Goal: Task Accomplishment & Management: Use online tool/utility

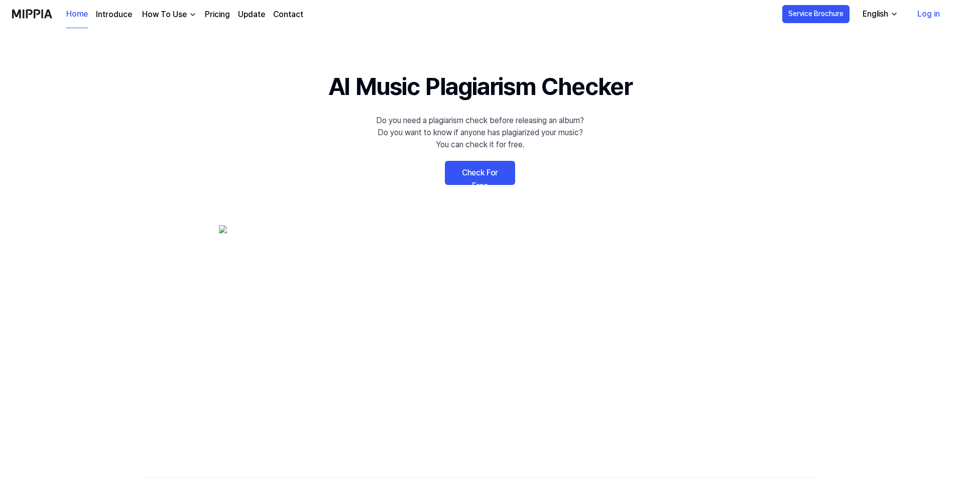
click at [497, 173] on link "Check For Free" at bounding box center [480, 173] width 70 height 24
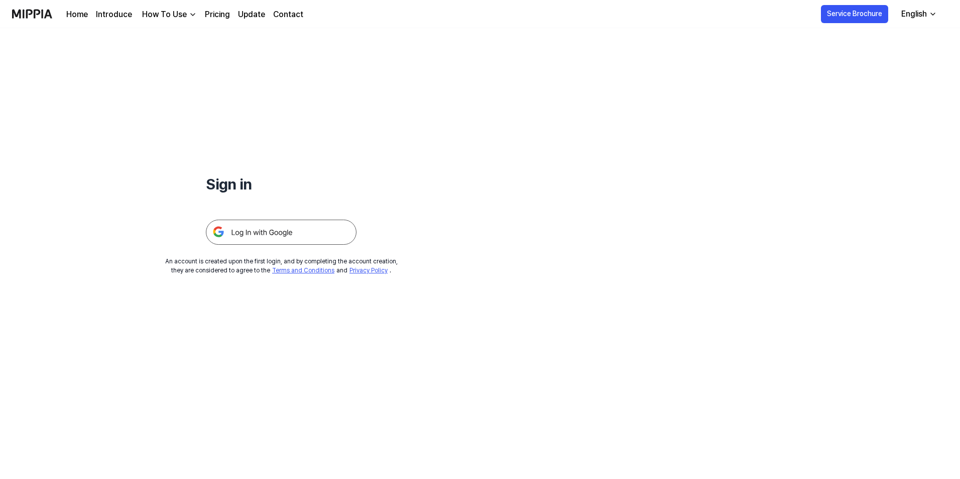
click at [251, 229] on img at bounding box center [281, 231] width 151 height 25
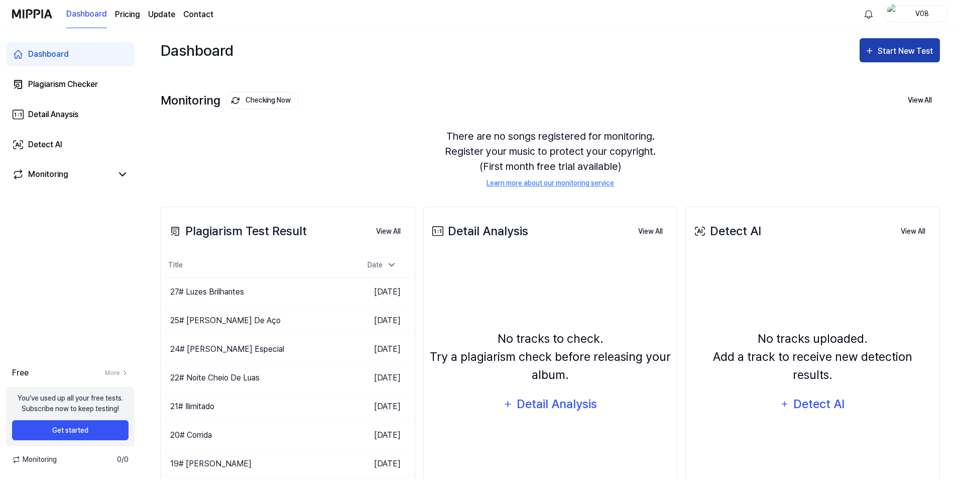
click at [874, 58] on button "Start New Test" at bounding box center [900, 50] width 80 height 24
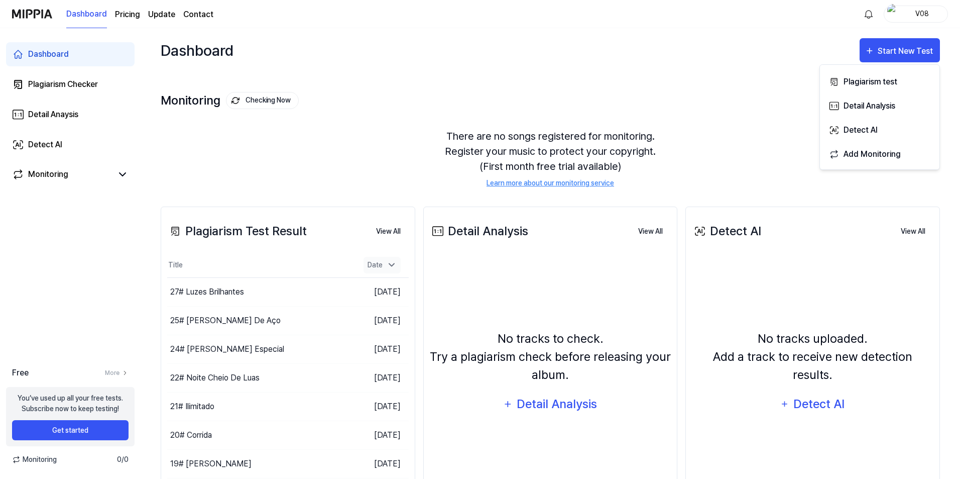
click at [376, 266] on div "Date" at bounding box center [382, 265] width 37 height 17
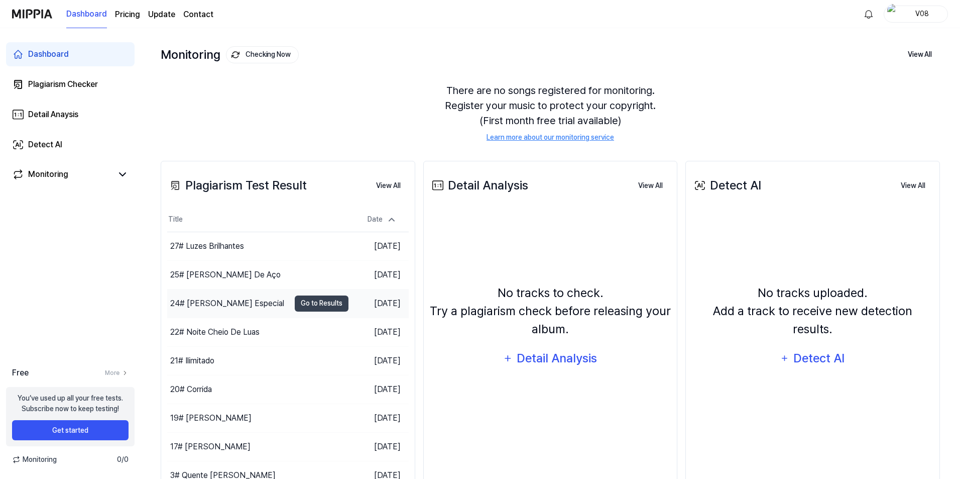
scroll to position [89, 0]
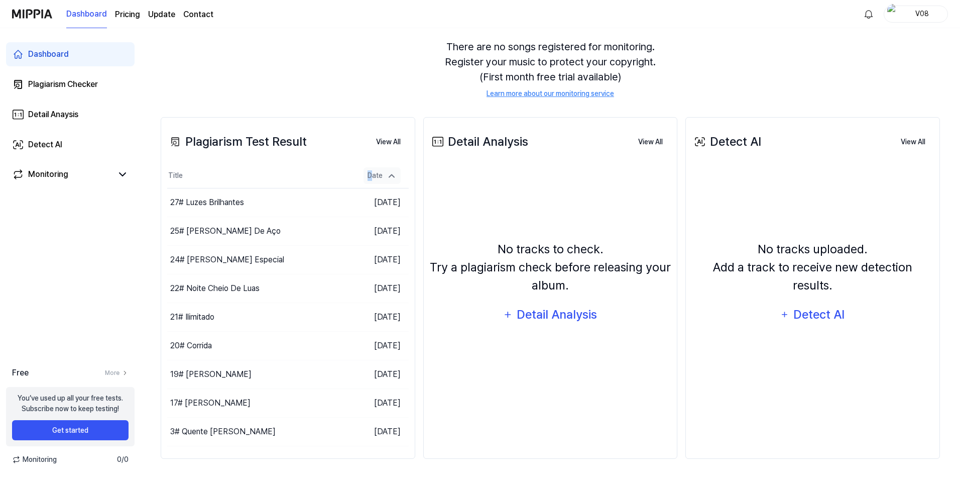
click at [370, 172] on div "Date" at bounding box center [382, 175] width 37 height 17
click at [389, 139] on button "View All" at bounding box center [388, 142] width 41 height 20
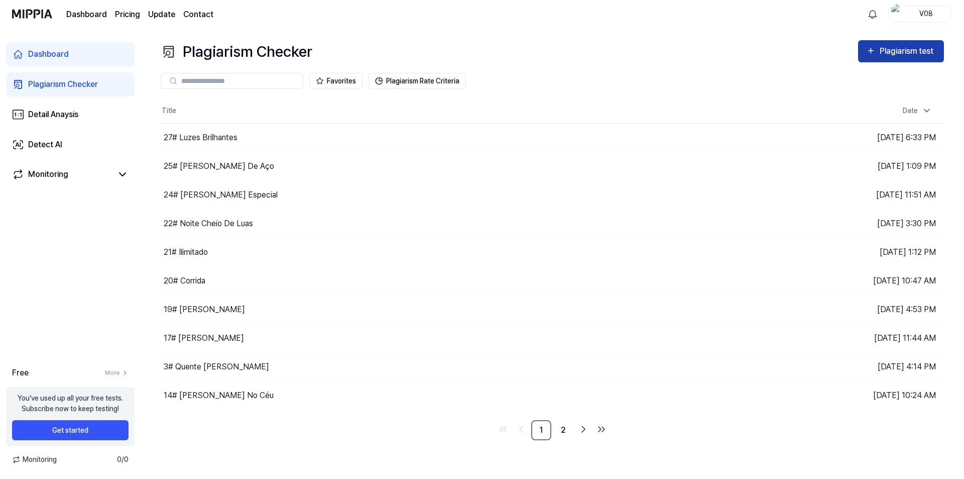
click at [895, 52] on div "Plagiarism test" at bounding box center [908, 51] width 56 height 13
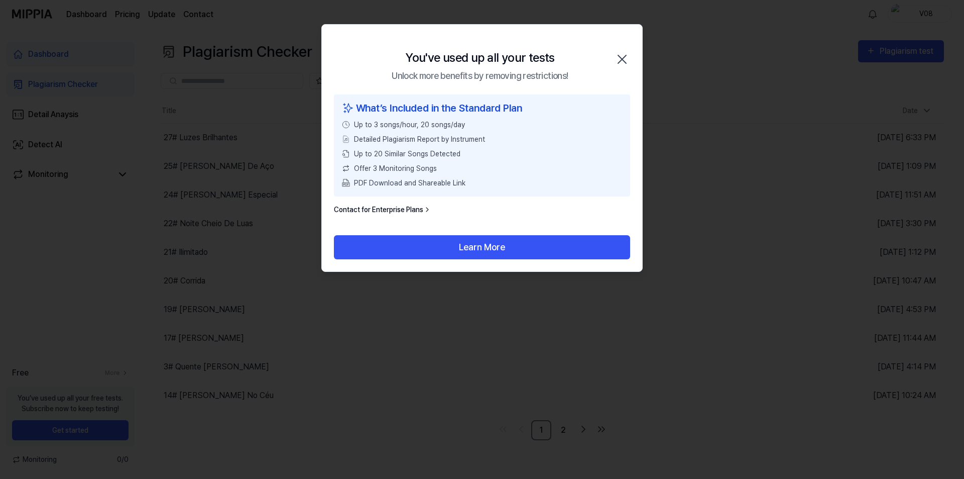
drag, startPoint x: 631, startPoint y: 61, endPoint x: 625, endPoint y: 60, distance: 6.2
click at [630, 61] on div "You've used up all your tests Unlock more benefits by removing restrictions! Cl…" at bounding box center [482, 60] width 320 height 70
click at [622, 59] on icon "button" at bounding box center [622, 59] width 8 height 8
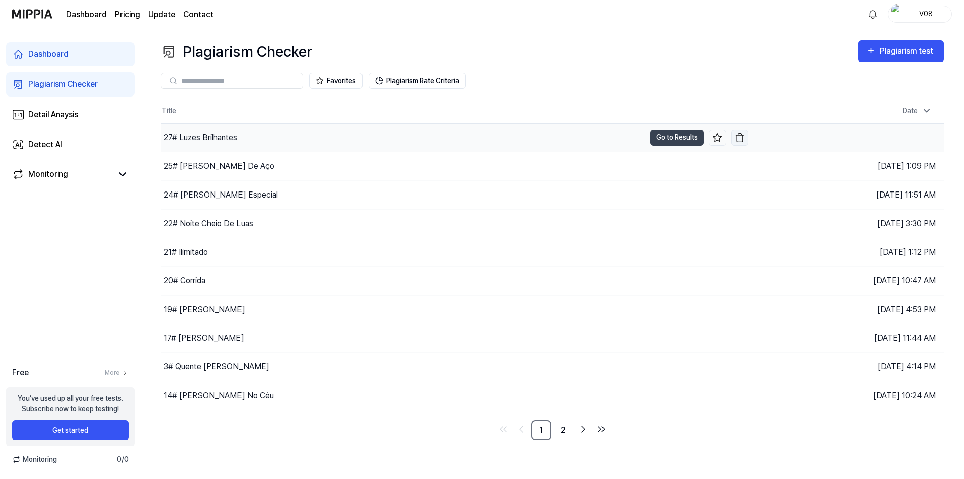
click at [743, 138] on img "button" at bounding box center [740, 138] width 10 height 10
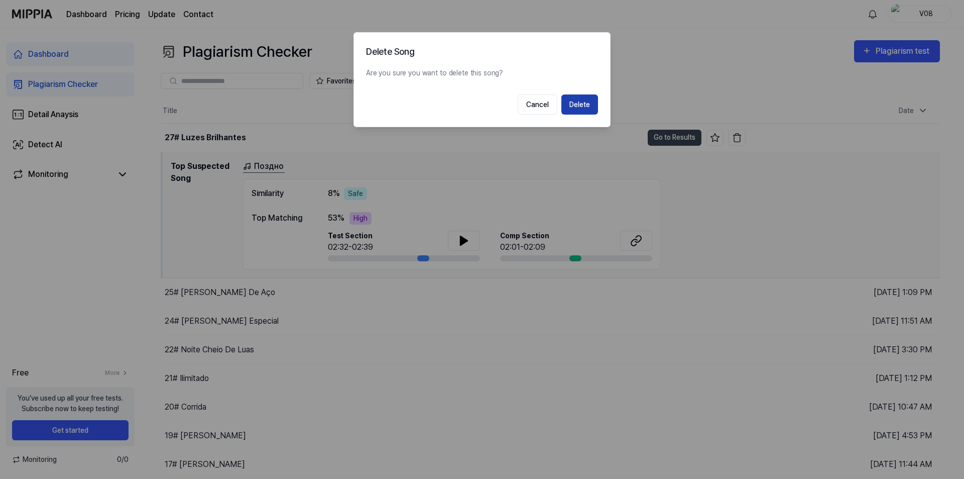
click at [583, 103] on button "Delete" at bounding box center [579, 104] width 37 height 20
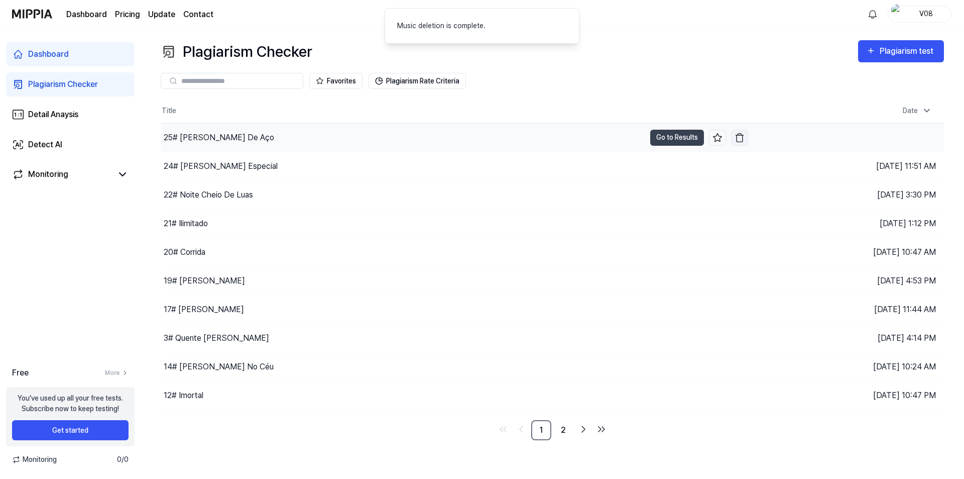
click at [740, 136] on img "button" at bounding box center [740, 138] width 10 height 10
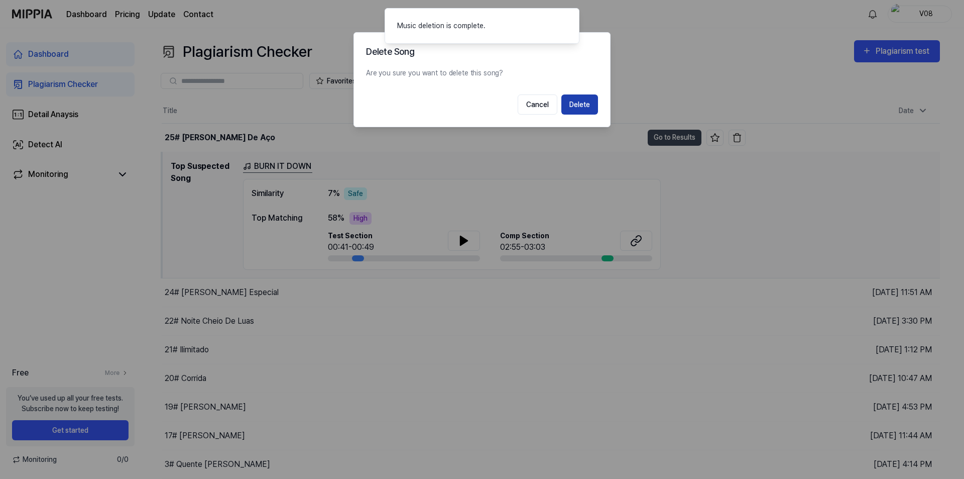
click at [585, 101] on button "Delete" at bounding box center [579, 104] width 37 height 20
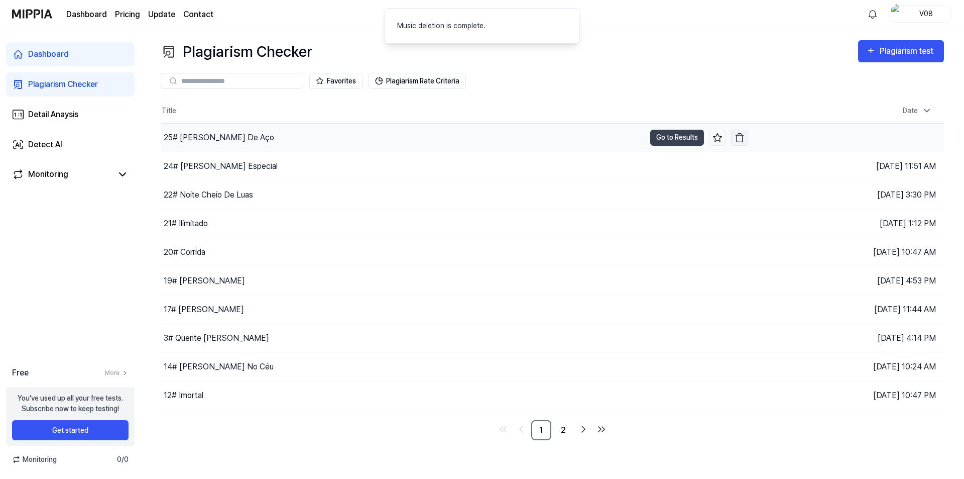
click at [737, 152] on td "24# Luz Especial Go to Results" at bounding box center [455, 166] width 588 height 28
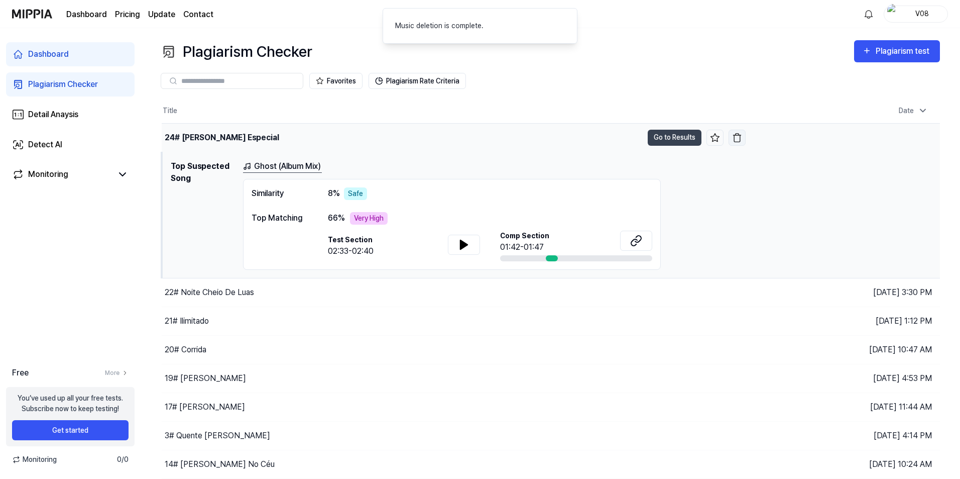
click at [737, 138] on img "button" at bounding box center [737, 138] width 10 height 10
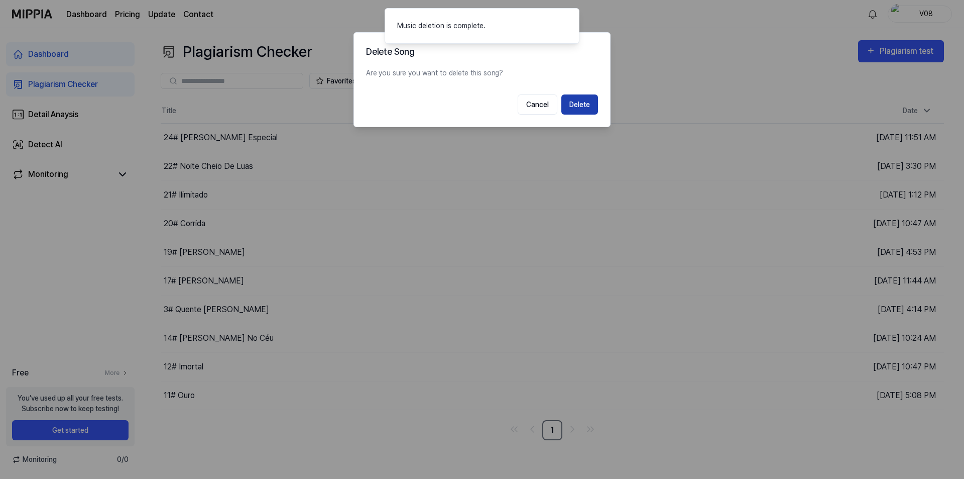
click at [592, 104] on button "Delete" at bounding box center [579, 104] width 37 height 20
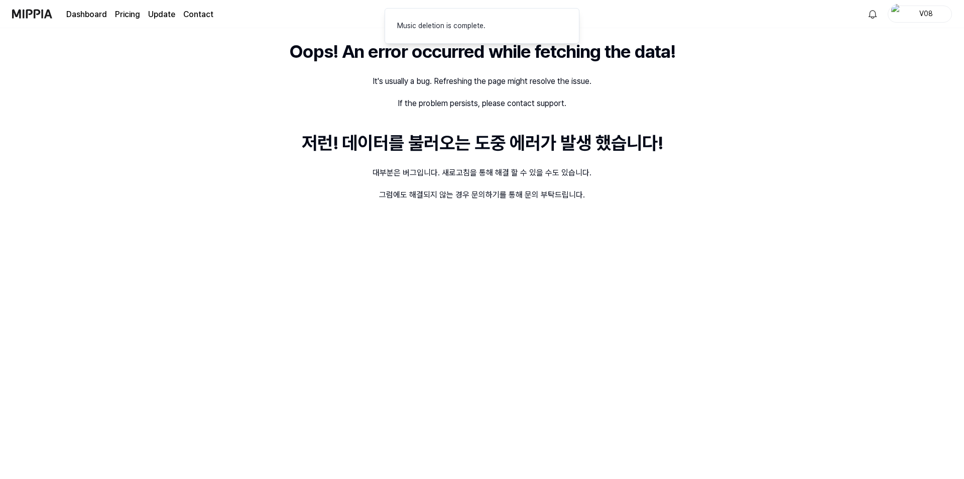
click at [740, 138] on div "Oops! An error occurred while fetching the data! It's usually a bug. Refreshing…" at bounding box center [482, 253] width 964 height 450
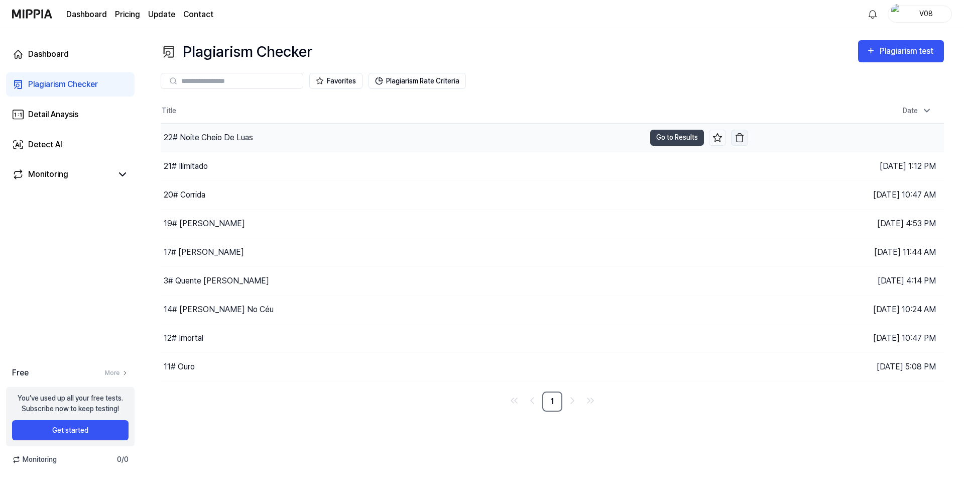
click at [736, 138] on img "button" at bounding box center [740, 138] width 10 height 10
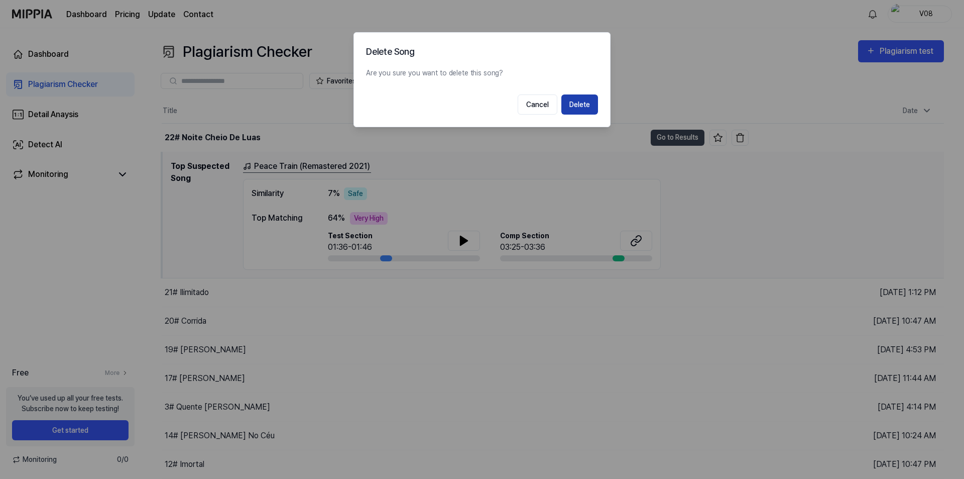
click at [586, 103] on button "Delete" at bounding box center [579, 104] width 37 height 20
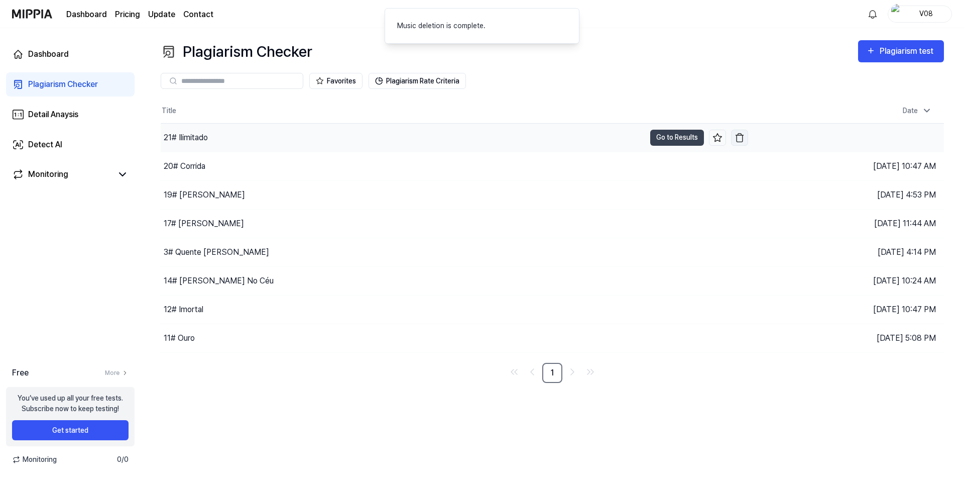
click at [739, 138] on img "button" at bounding box center [740, 138] width 10 height 10
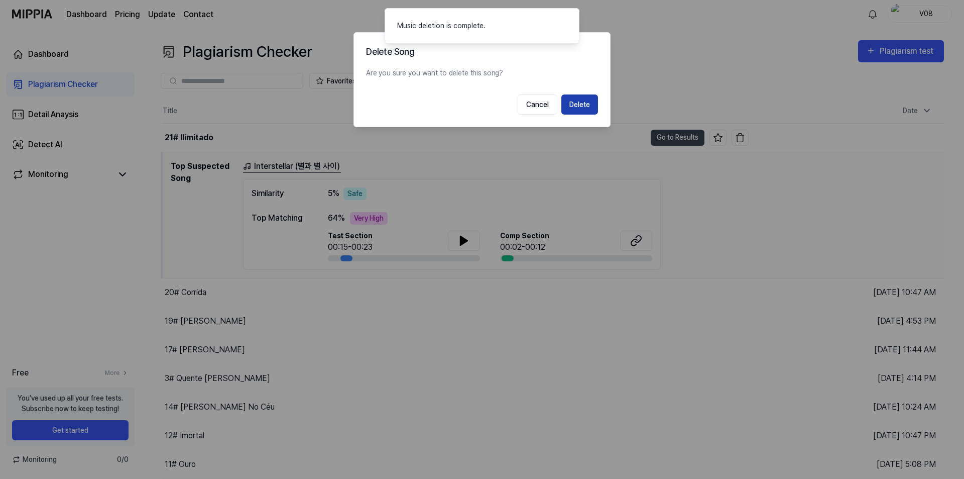
click at [589, 106] on button "Delete" at bounding box center [579, 104] width 37 height 20
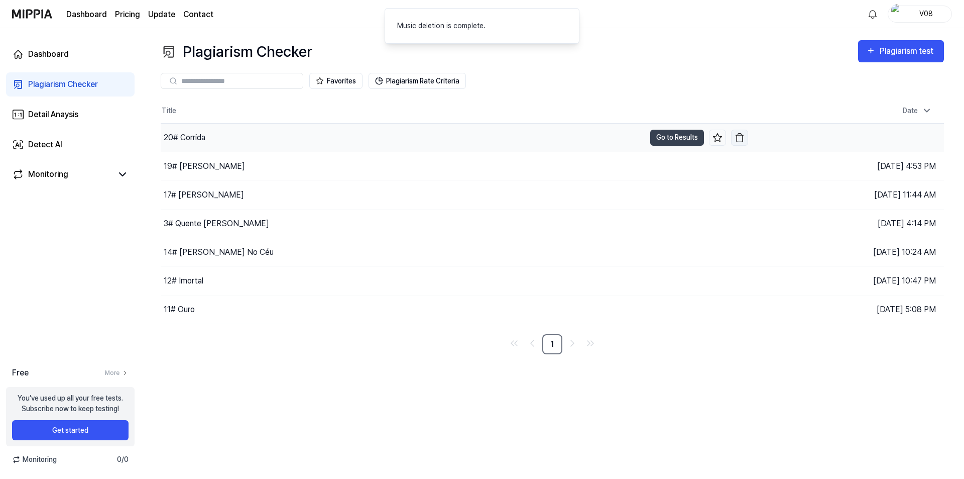
click at [740, 136] on img "button" at bounding box center [740, 138] width 10 height 10
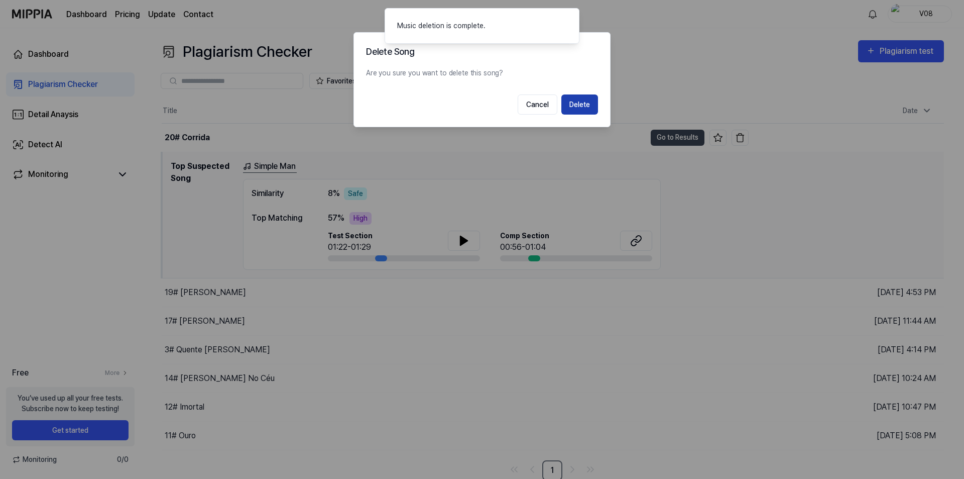
click at [578, 106] on button "Delete" at bounding box center [579, 104] width 37 height 20
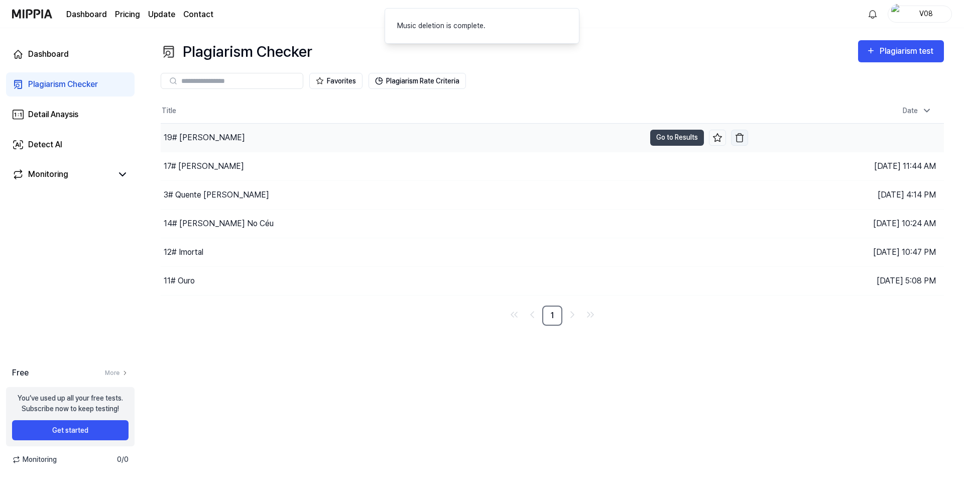
click at [738, 137] on img "button" at bounding box center [740, 138] width 10 height 10
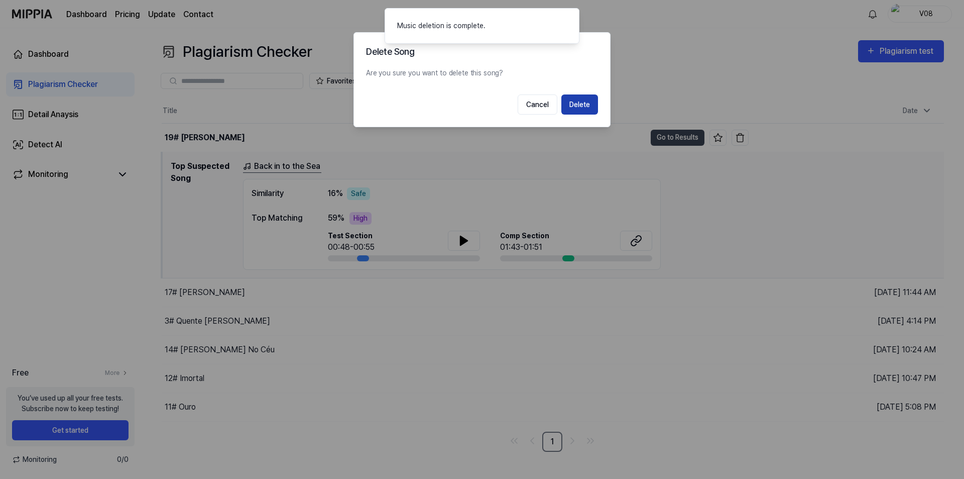
click at [584, 106] on button "Delete" at bounding box center [579, 104] width 37 height 20
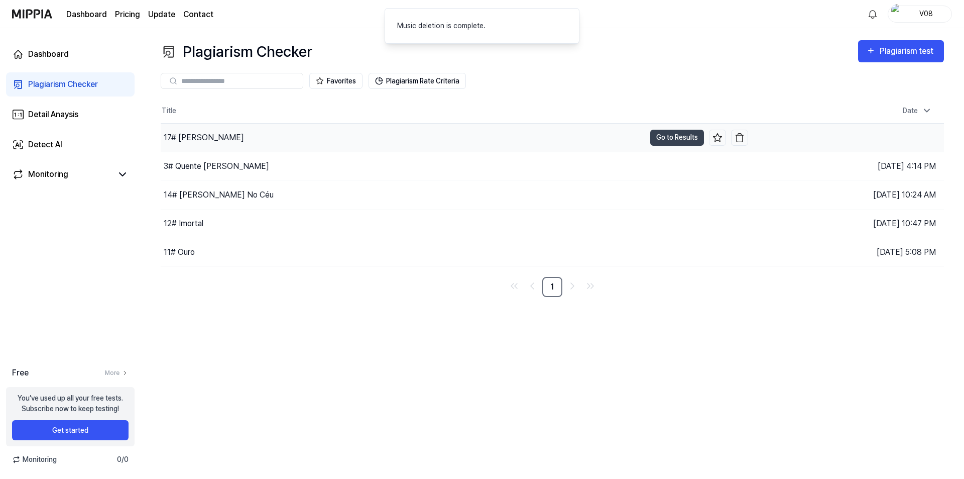
click at [587, 136] on div "17# Lua Roubada" at bounding box center [403, 138] width 485 height 28
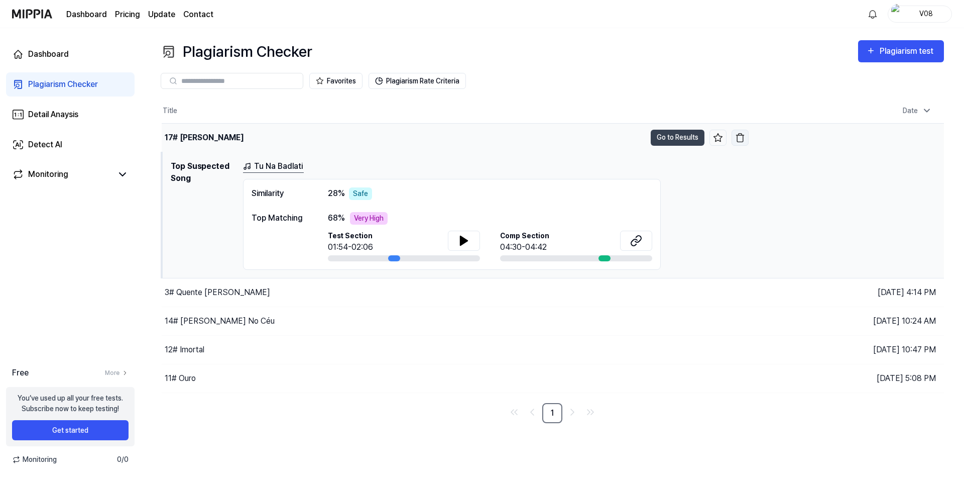
click at [738, 140] on img "button" at bounding box center [740, 138] width 10 height 10
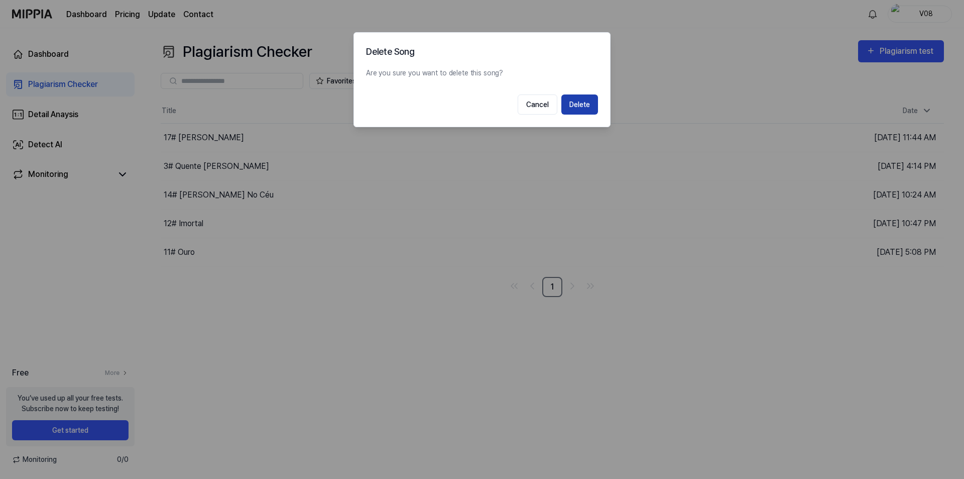
click at [581, 105] on button "Delete" at bounding box center [579, 104] width 37 height 20
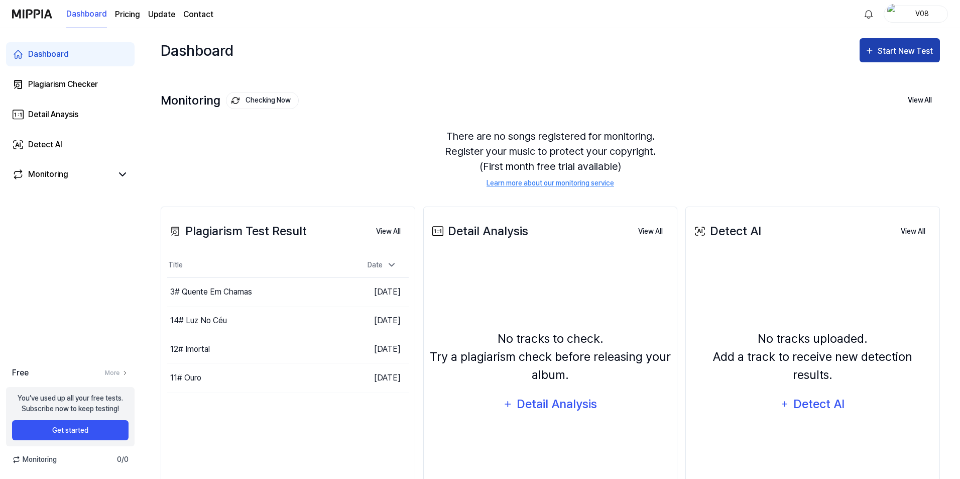
click at [912, 56] on div "Start New Test" at bounding box center [906, 51] width 57 height 13
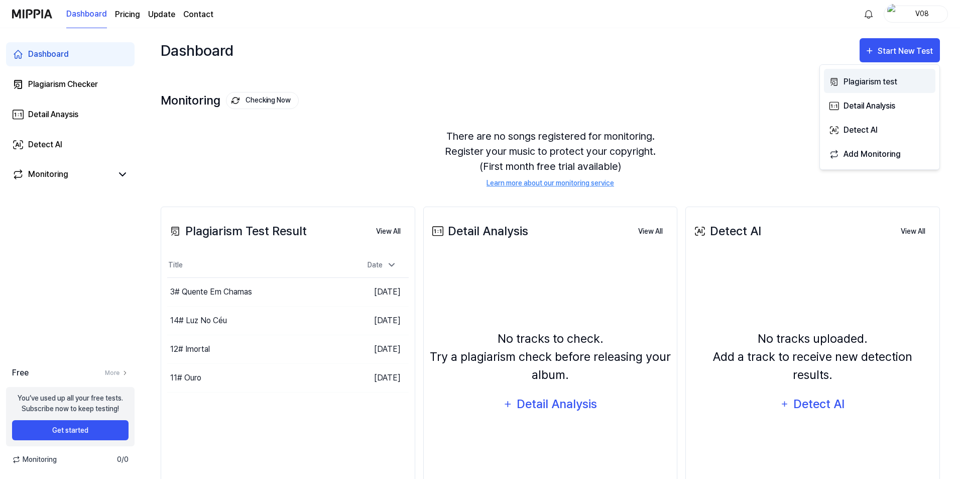
click at [889, 82] on div "Plagiarism test" at bounding box center [887, 81] width 87 height 13
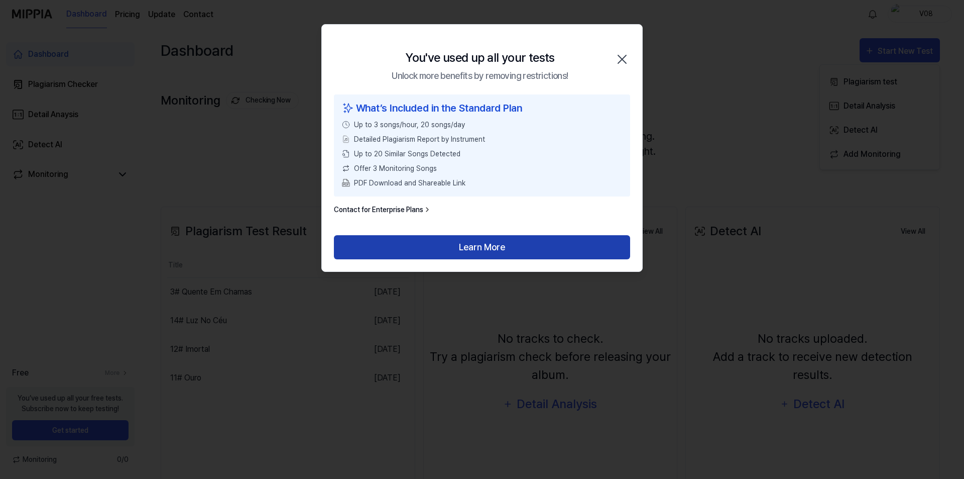
click at [448, 247] on button "Learn More" at bounding box center [482, 247] width 296 height 24
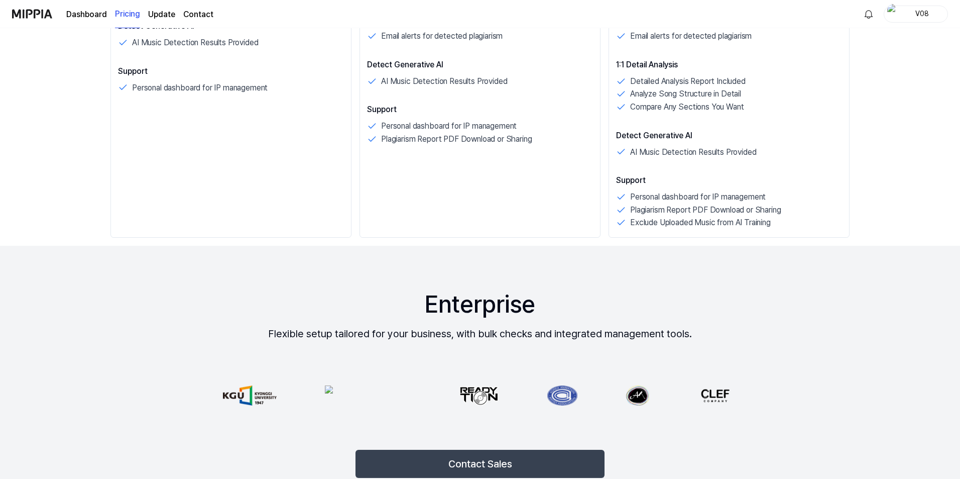
scroll to position [502, 0]
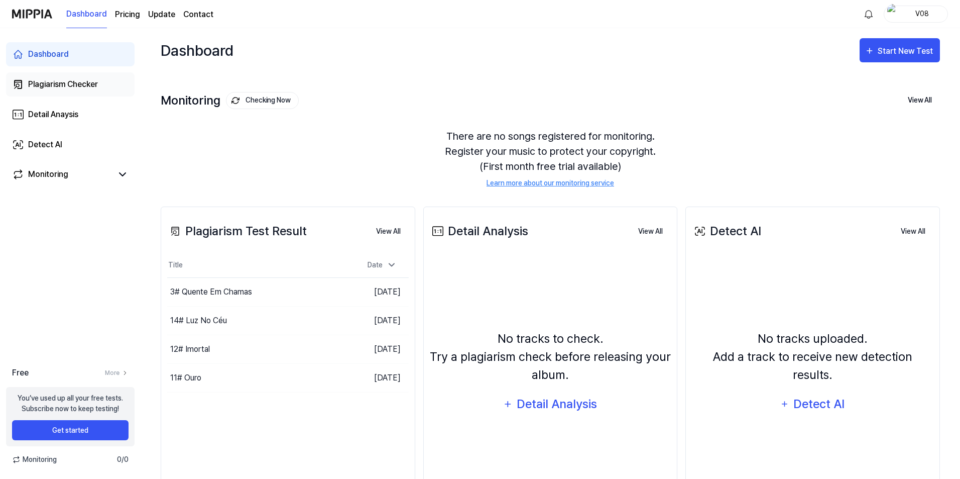
click at [63, 72] on link "Plagiarism Checker" at bounding box center [70, 84] width 129 height 24
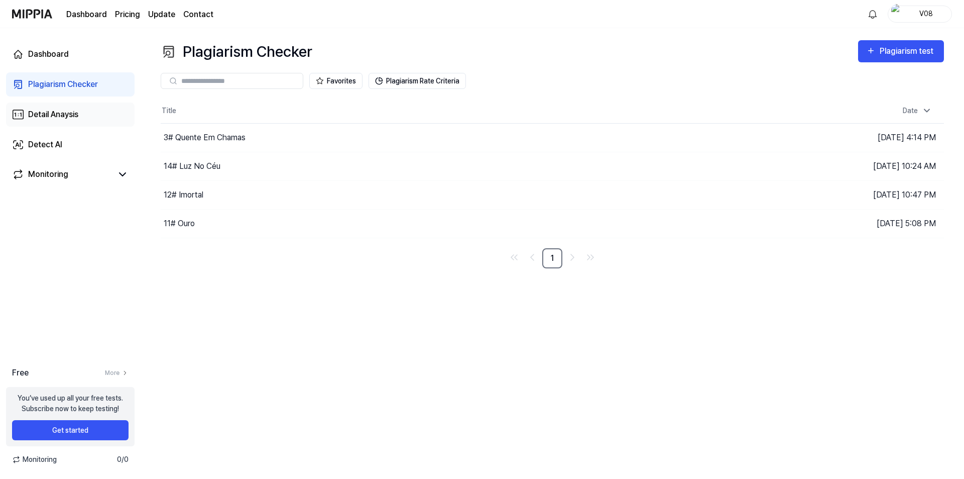
click at [59, 114] on div "Detail Anaysis" at bounding box center [53, 114] width 50 height 12
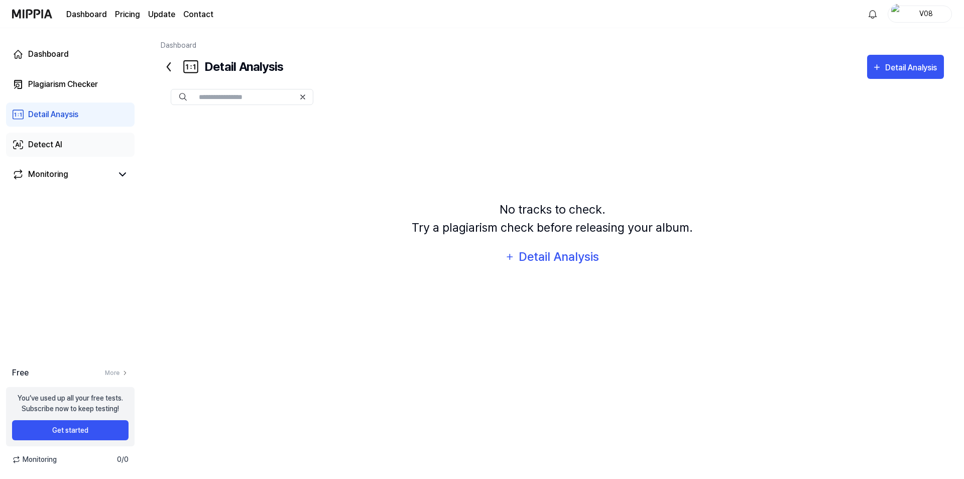
click at [61, 138] on link "Detect AI" at bounding box center [70, 145] width 129 height 24
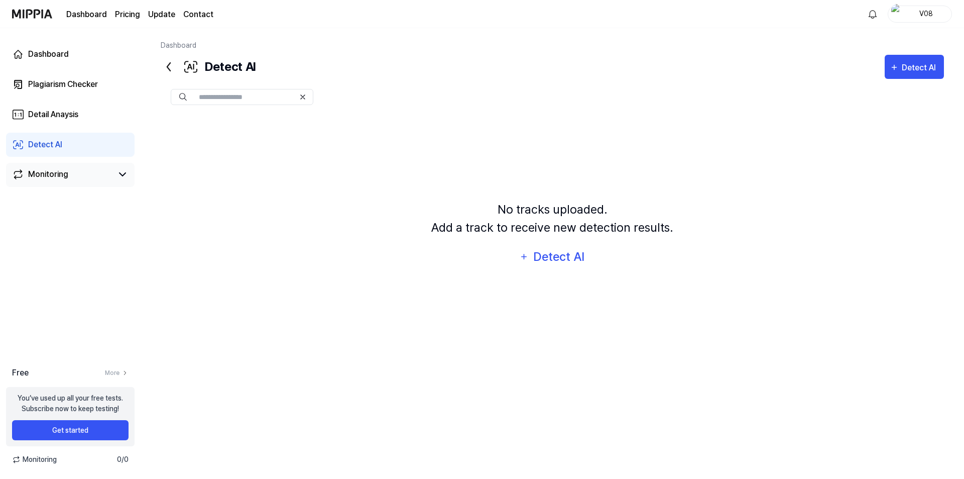
click at [63, 166] on div "Monitoring" at bounding box center [70, 175] width 129 height 24
click at [63, 172] on div "Monitoring" at bounding box center [48, 174] width 40 height 12
